Goal: Information Seeking & Learning: Learn about a topic

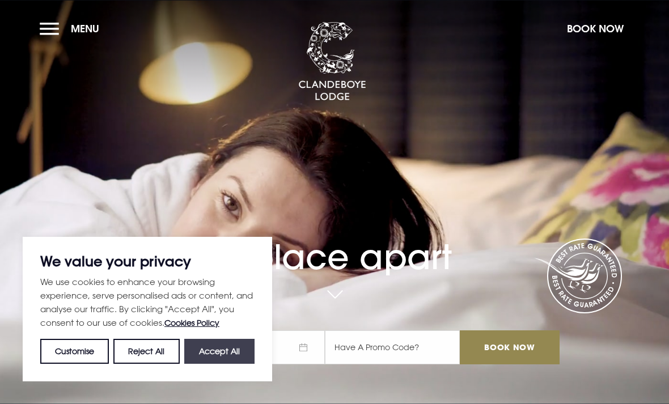
click at [241, 359] on button "Accept All" at bounding box center [219, 351] width 70 height 25
checkbox input "true"
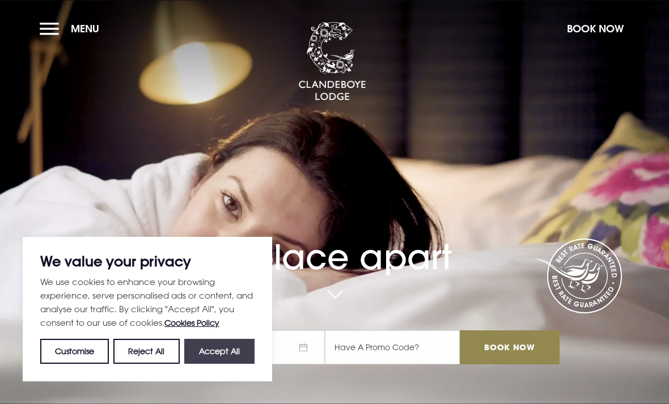
checkbox input "true"
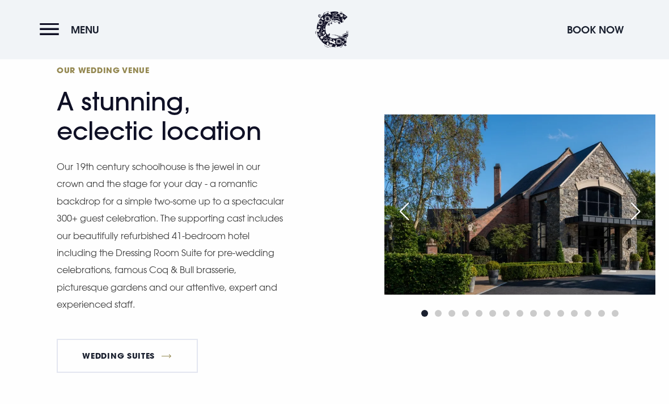
scroll to position [878, 0]
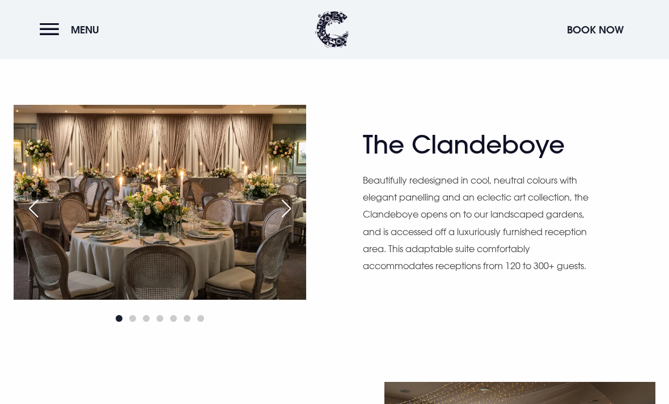
scroll to position [628, 0]
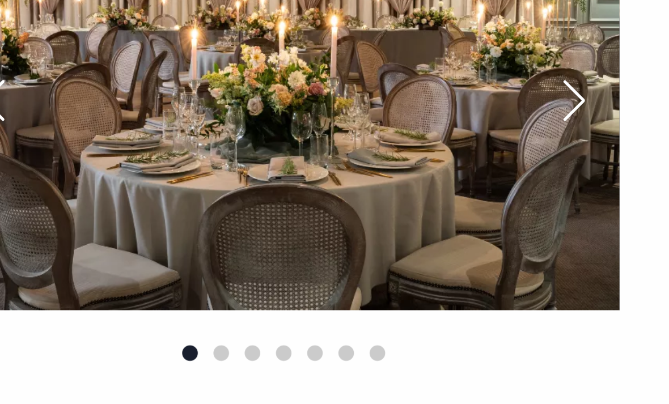
click at [134, 111] on img at bounding box center [160, 182] width 292 height 195
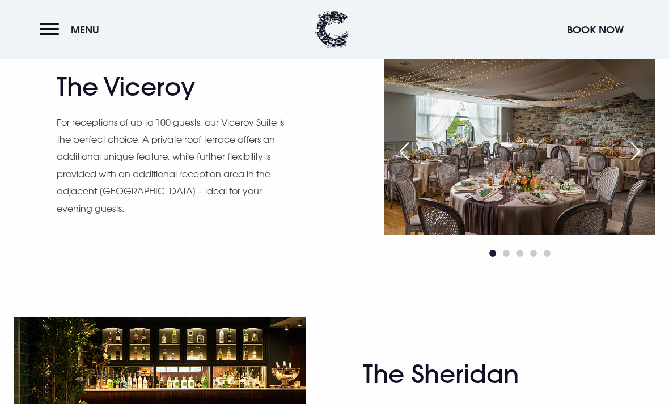
scroll to position [936, 0]
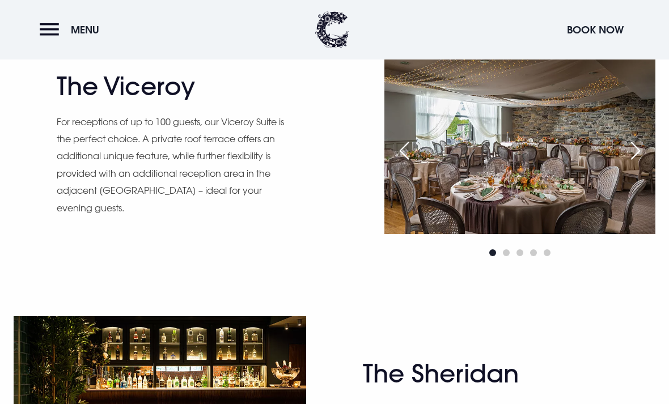
click at [631, 163] on div "Next slide" at bounding box center [635, 150] width 28 height 25
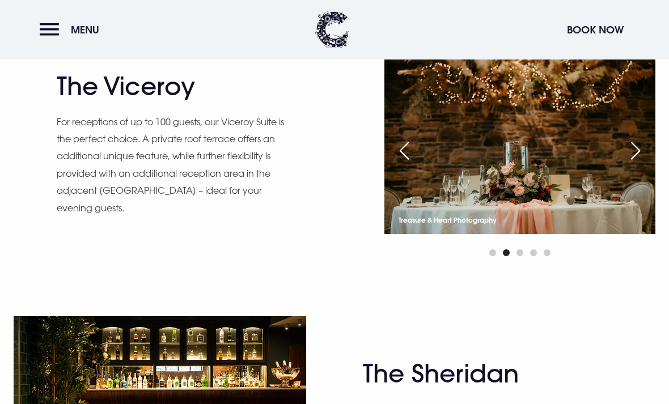
scroll to position [950, 0]
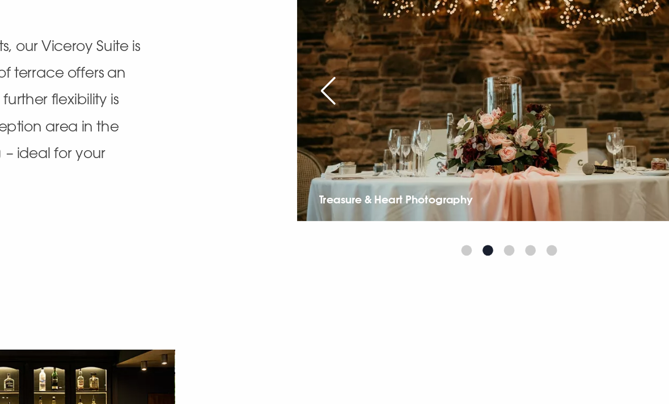
click at [417, 126] on img at bounding box center [519, 130] width 271 height 180
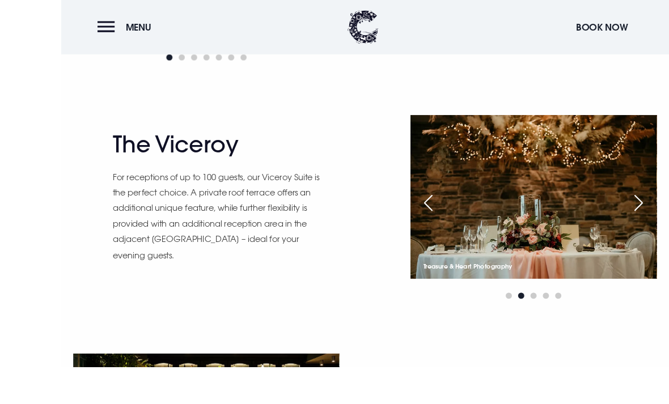
scroll to position [939, 0]
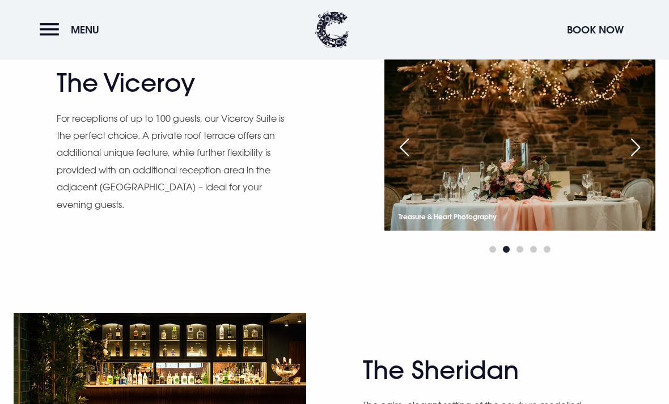
click at [639, 160] on div "Next slide" at bounding box center [635, 147] width 28 height 25
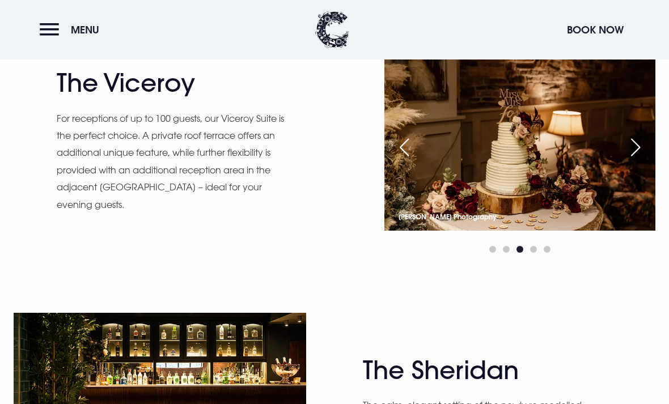
click at [642, 160] on div "Next slide" at bounding box center [635, 147] width 28 height 25
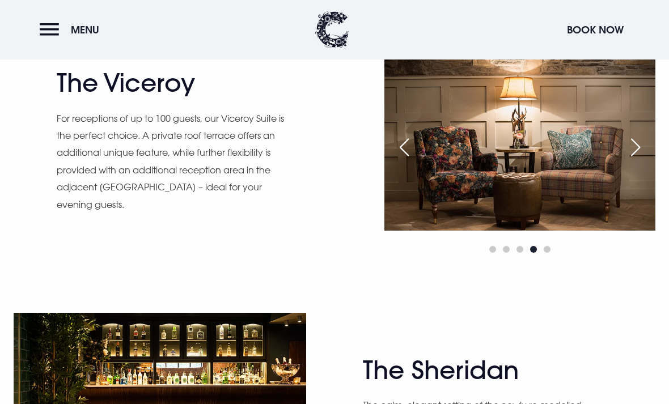
click at [646, 160] on div "Next slide" at bounding box center [635, 147] width 28 height 25
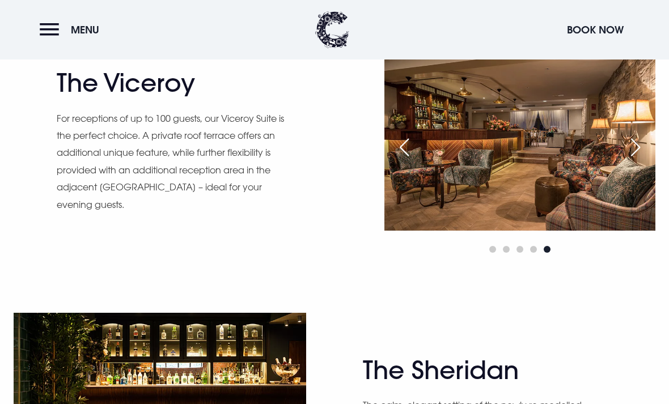
click at [642, 160] on div "Next slide" at bounding box center [635, 147] width 28 height 25
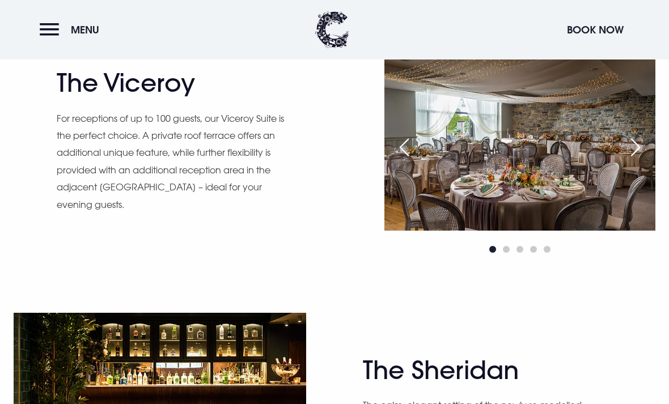
click at [644, 160] on div "Next slide" at bounding box center [635, 147] width 28 height 25
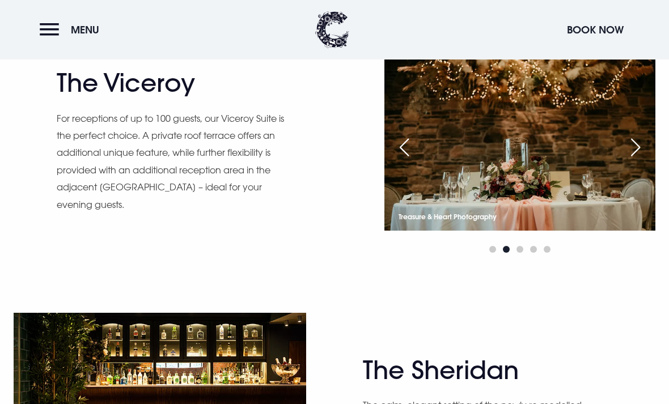
click at [632, 160] on div "Next slide" at bounding box center [635, 147] width 28 height 25
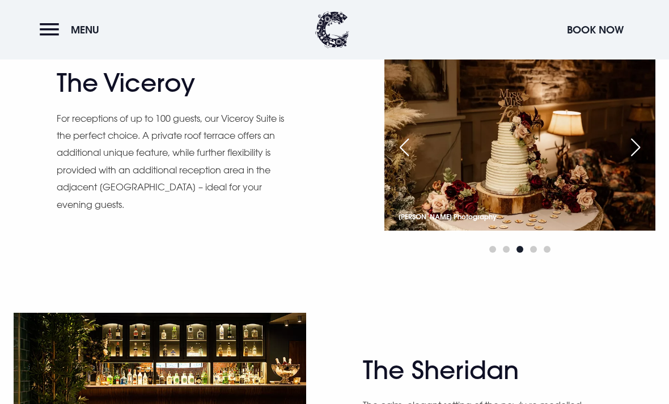
click at [639, 160] on div "Next slide" at bounding box center [635, 147] width 28 height 25
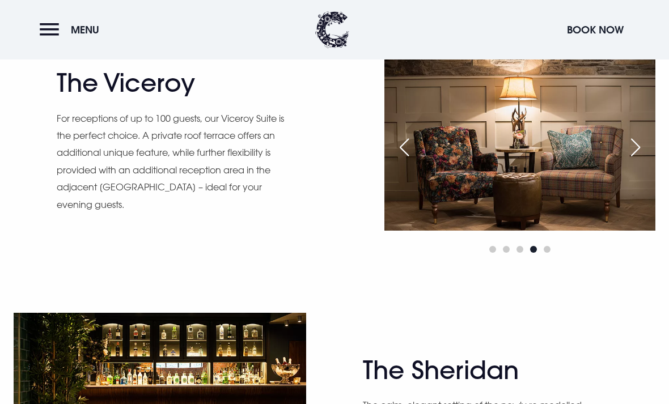
click at [645, 160] on div "Next slide" at bounding box center [635, 147] width 28 height 25
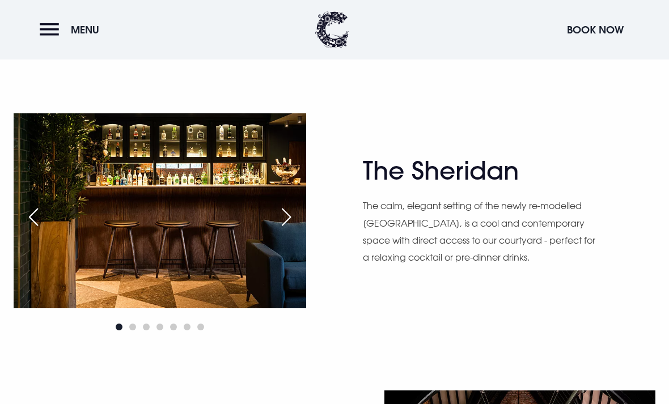
scroll to position [1238, 0]
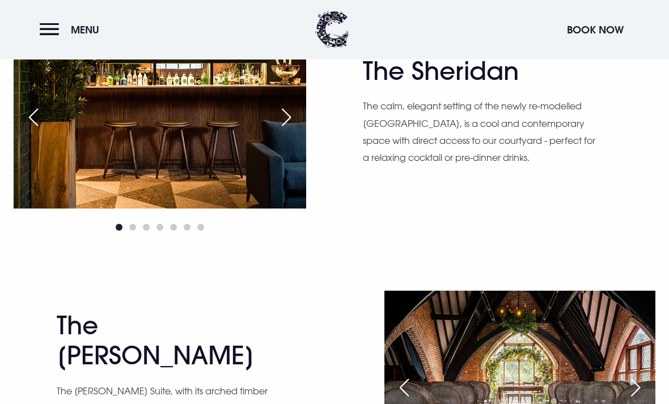
click at [616, 180] on div "The Sheridan The calm, elegant setting of the newly re-modelled Sheridan Courty…" at bounding box center [509, 125] width 292 height 136
click at [618, 183] on div "The Sheridan The calm, elegant setting of the newly re-modelled Sheridan Courty…" at bounding box center [509, 125] width 292 height 136
click at [248, 206] on img at bounding box center [160, 111] width 292 height 195
click at [291, 130] on div "Next slide" at bounding box center [286, 117] width 28 height 25
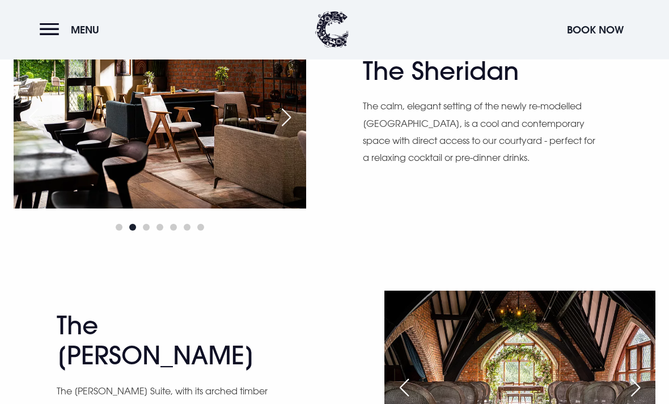
scroll to position [1239, 0]
click at [290, 130] on div "Next slide" at bounding box center [286, 117] width 28 height 25
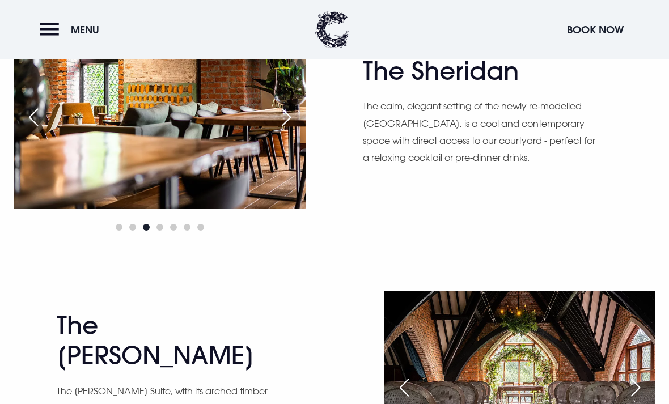
click at [292, 130] on div "Next slide" at bounding box center [286, 117] width 28 height 25
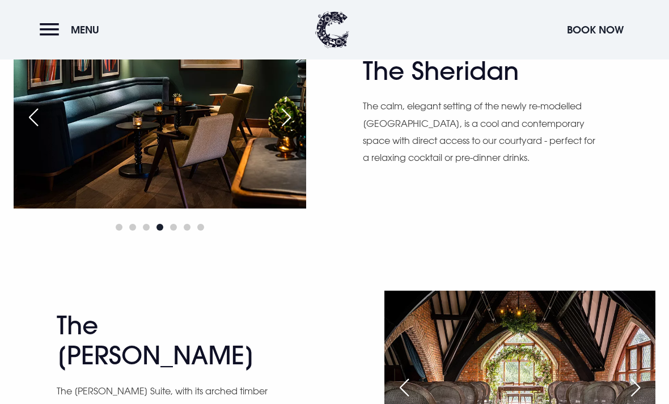
click at [290, 130] on div "Next slide" at bounding box center [286, 117] width 28 height 25
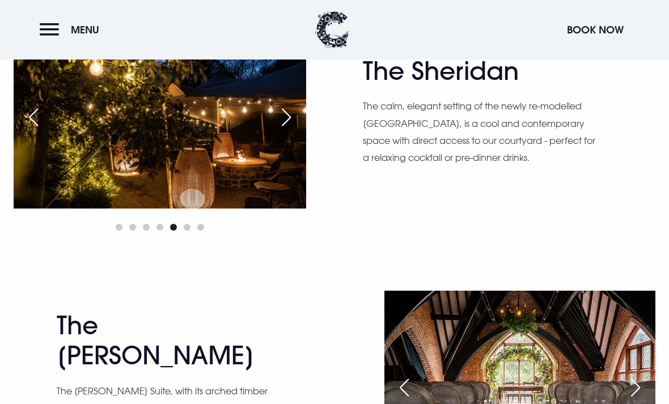
click at [296, 130] on div "Next slide" at bounding box center [286, 117] width 28 height 25
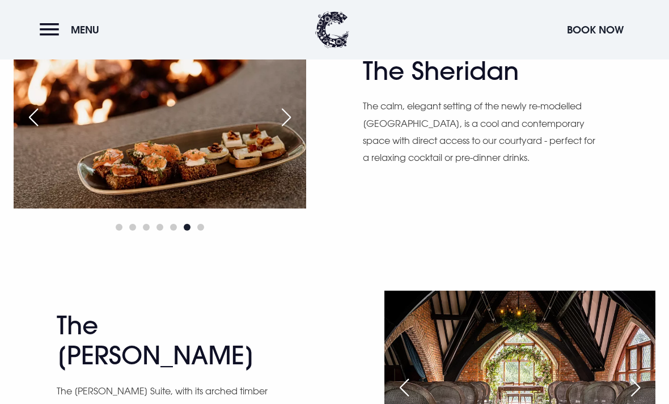
click at [294, 130] on div "Next slide" at bounding box center [286, 117] width 28 height 25
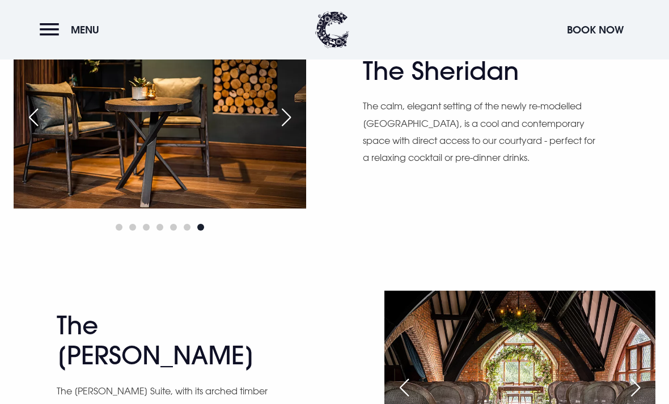
click at [296, 130] on div "Next slide" at bounding box center [286, 117] width 28 height 25
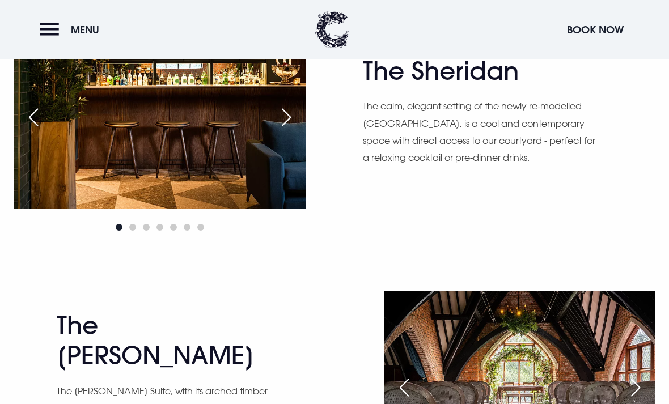
click at [296, 130] on div "Next slide" at bounding box center [286, 117] width 28 height 25
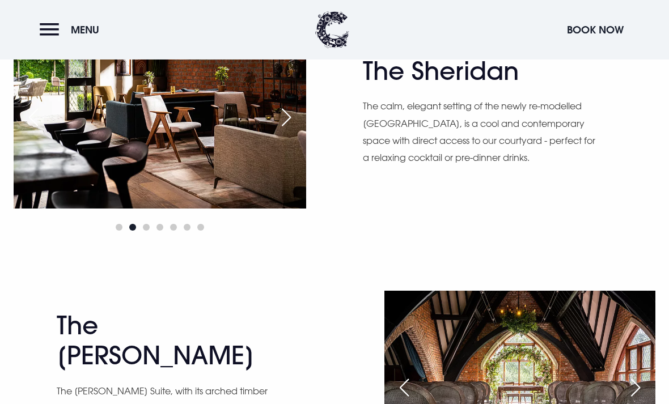
click at [293, 130] on div "Next slide" at bounding box center [286, 117] width 28 height 25
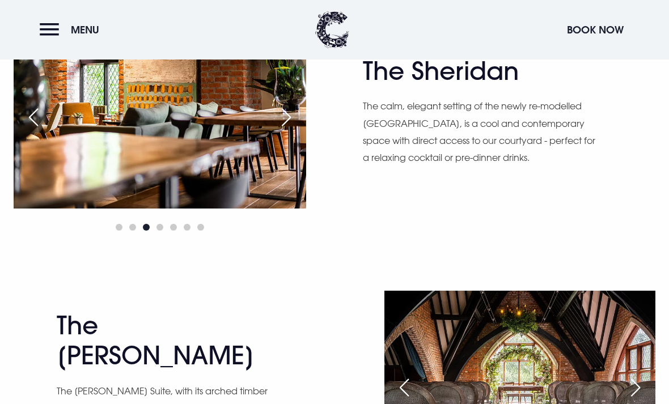
click at [292, 130] on div "Next slide" at bounding box center [286, 117] width 28 height 25
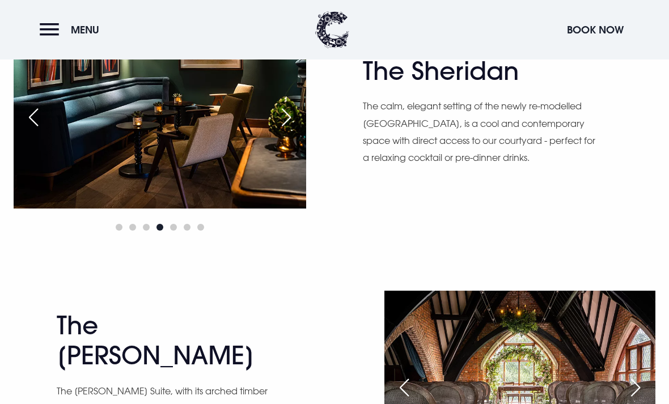
click at [294, 175] on img at bounding box center [160, 111] width 292 height 195
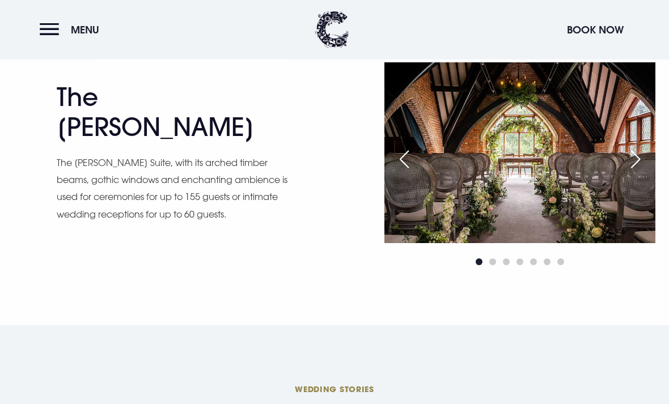
scroll to position [1482, 0]
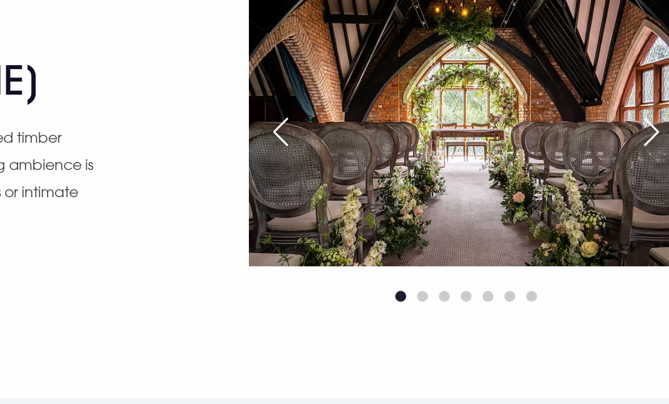
click at [621, 132] on div "Next slide" at bounding box center [635, 144] width 28 height 25
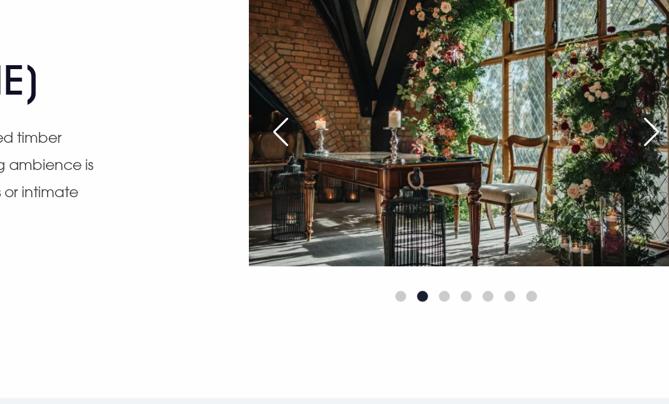
click at [621, 132] on div "Next slide" at bounding box center [635, 144] width 28 height 25
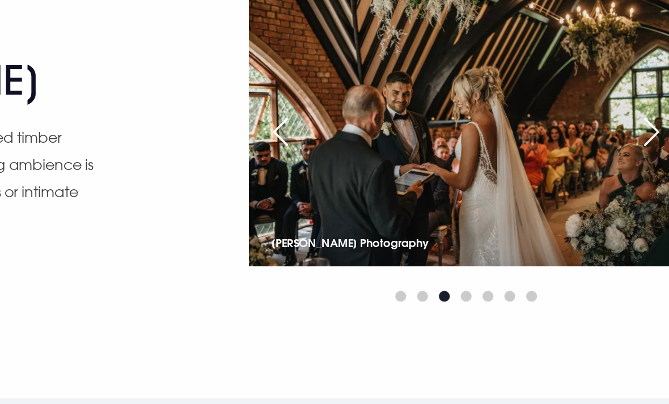
click at [621, 132] on div "Next slide" at bounding box center [635, 144] width 28 height 25
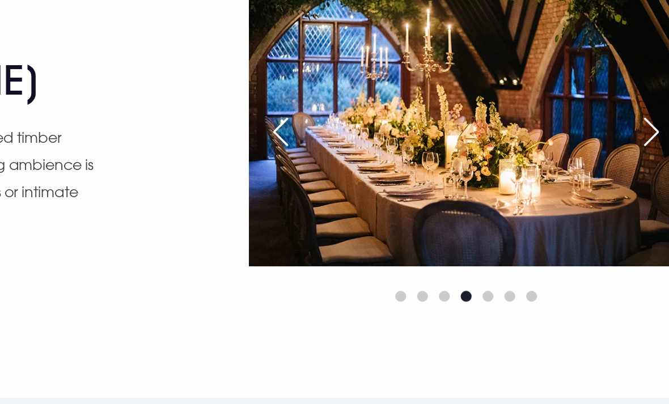
click at [621, 132] on div "Next slide" at bounding box center [635, 144] width 28 height 25
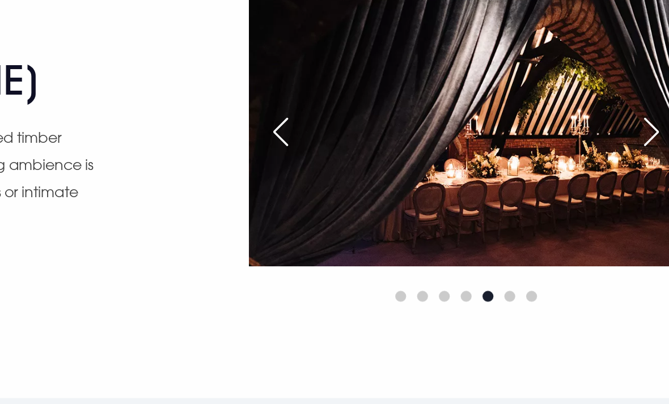
click at [621, 132] on div "Next slide" at bounding box center [635, 144] width 28 height 25
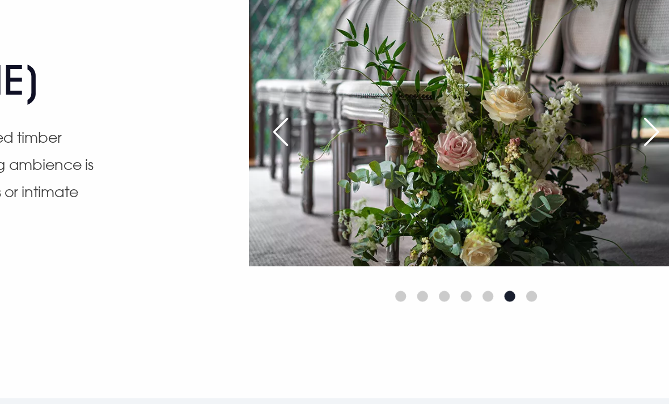
click at [621, 132] on div "Next slide" at bounding box center [635, 144] width 28 height 25
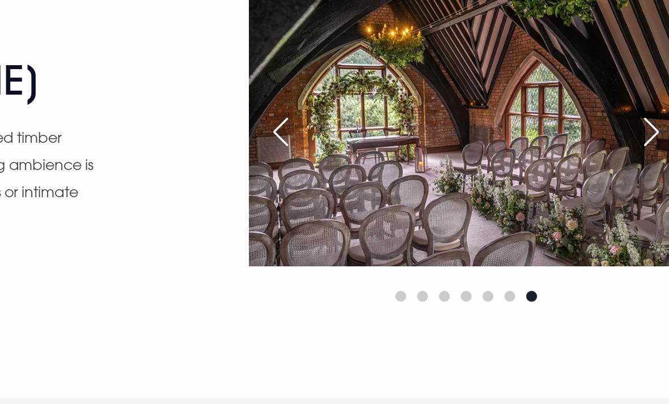
click at [621, 132] on div "Next slide" at bounding box center [635, 144] width 28 height 25
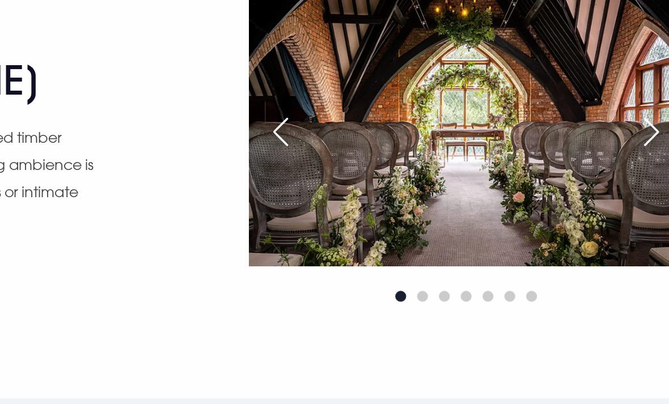
click at [621, 132] on div "Next slide" at bounding box center [635, 144] width 28 height 25
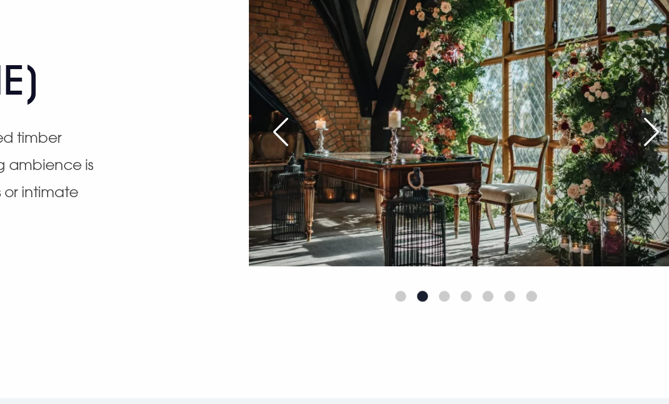
click at [621, 132] on div "Next slide" at bounding box center [635, 144] width 28 height 25
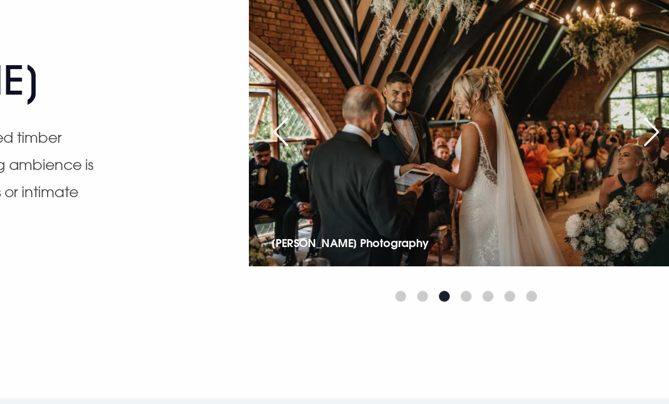
click at [621, 132] on div "Next slide" at bounding box center [635, 144] width 28 height 25
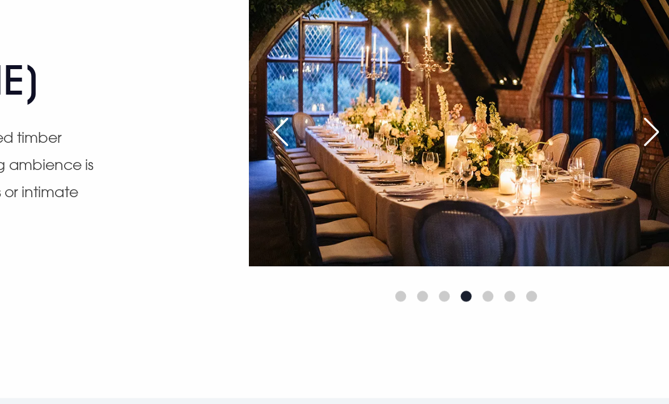
click at [621, 132] on div "Next slide" at bounding box center [635, 144] width 28 height 25
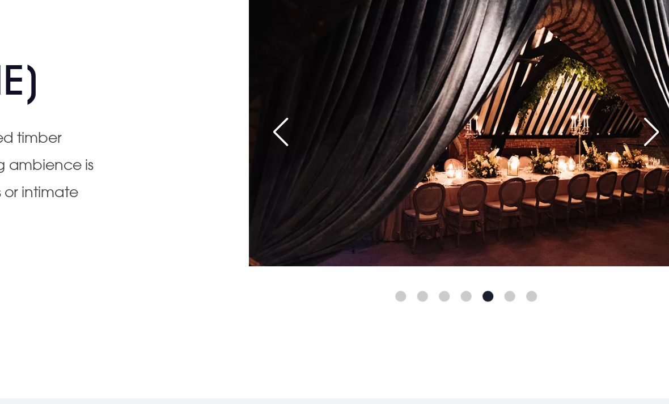
click at [621, 132] on div "Next slide" at bounding box center [635, 144] width 28 height 25
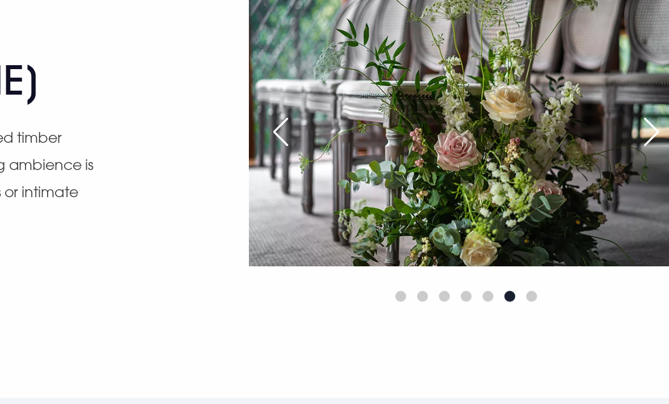
click at [621, 132] on div "Next slide" at bounding box center [635, 144] width 28 height 25
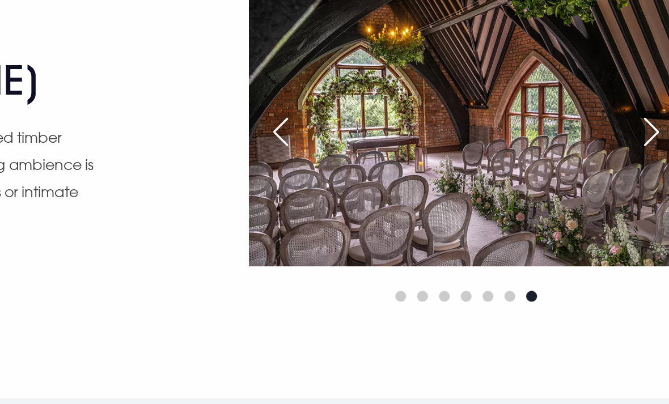
click at [621, 132] on div "Next slide" at bounding box center [635, 144] width 28 height 25
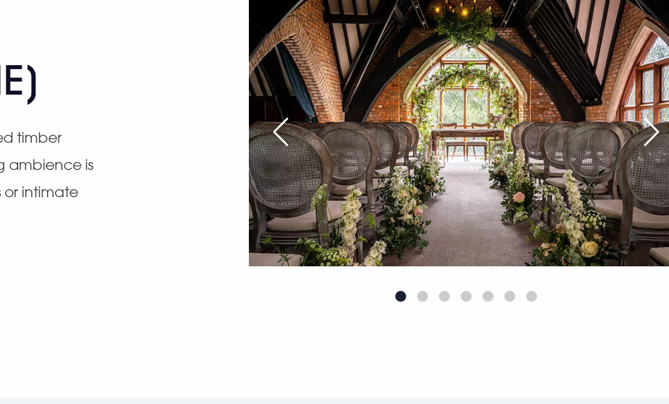
click at [621, 132] on div "Next slide" at bounding box center [635, 144] width 28 height 25
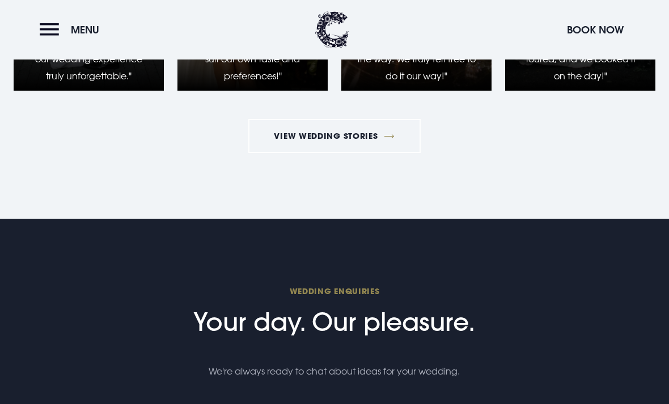
scroll to position [2118, 0]
click at [354, 154] on link "View Wedding Stories" at bounding box center [334, 137] width 172 height 34
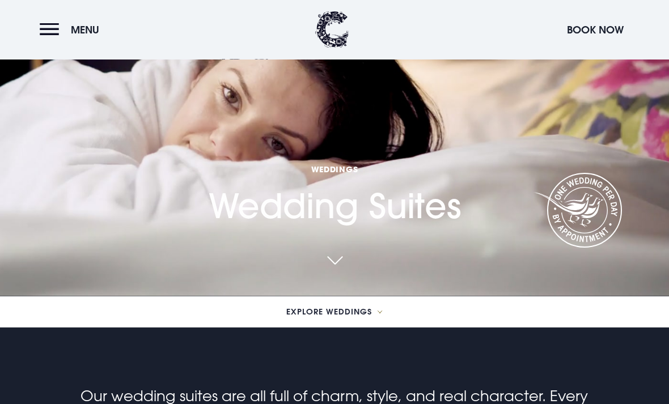
scroll to position [104, 0]
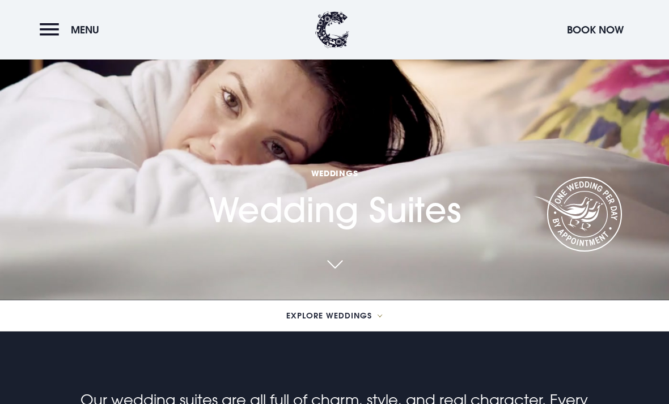
click at [359, 320] on span "Explore Weddings" at bounding box center [329, 316] width 86 height 8
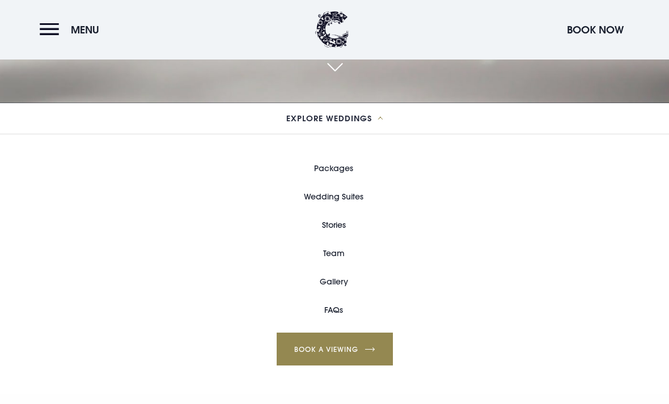
scroll to position [302, 0]
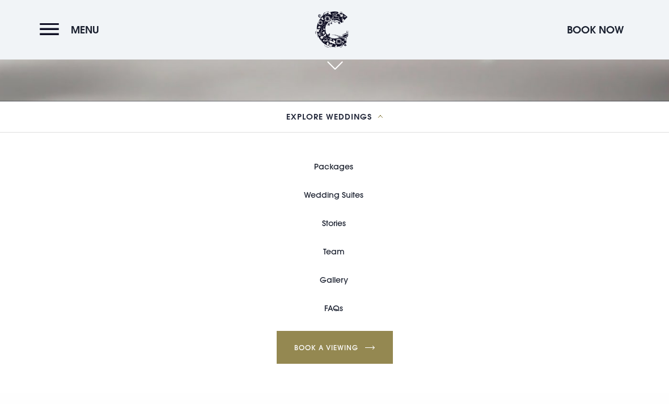
click at [346, 181] on link "Packages" at bounding box center [333, 167] width 39 height 28
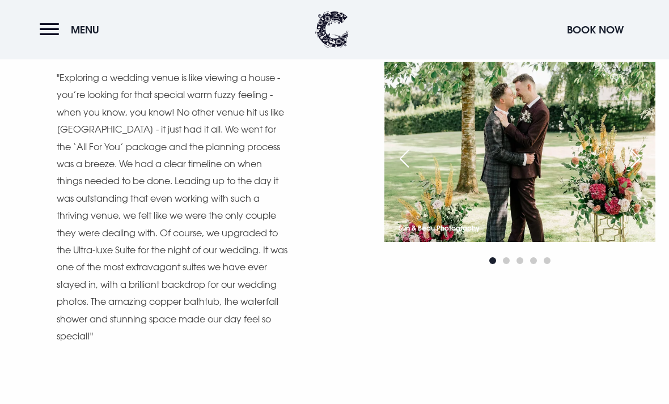
scroll to position [4732, 0]
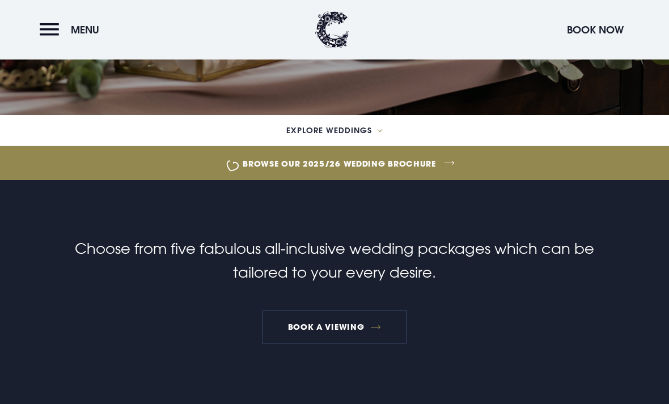
click at [437, 158] on link "Browse our 2025/26 wedding brochure" at bounding box center [339, 163] width 1531 height 43
